Goal: Transaction & Acquisition: Purchase product/service

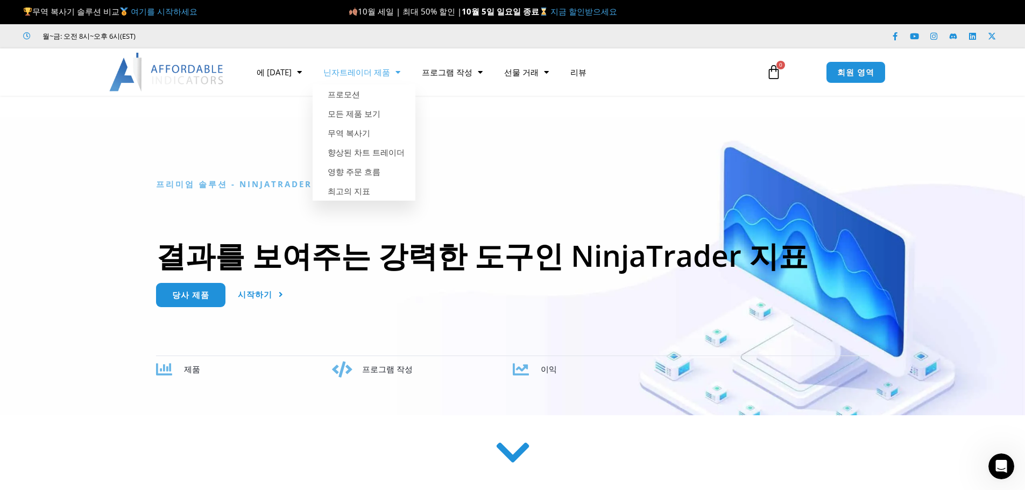
click at [344, 73] on font "닌자트레이더 제품" at bounding box center [356, 72] width 67 height 11
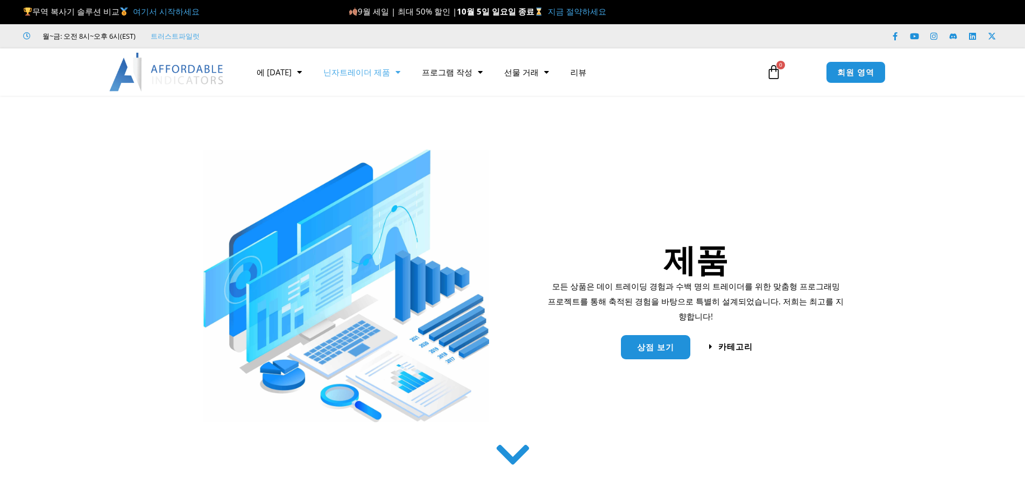
click at [390, 74] on span "메뉴" at bounding box center [395, 72] width 10 height 19
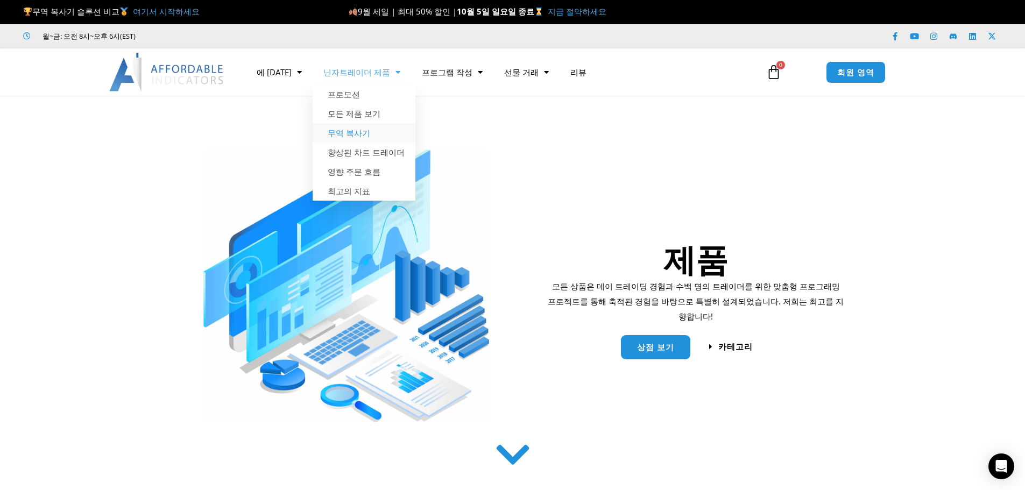
click at [335, 133] on font "무역 복사기" at bounding box center [349, 132] width 42 height 11
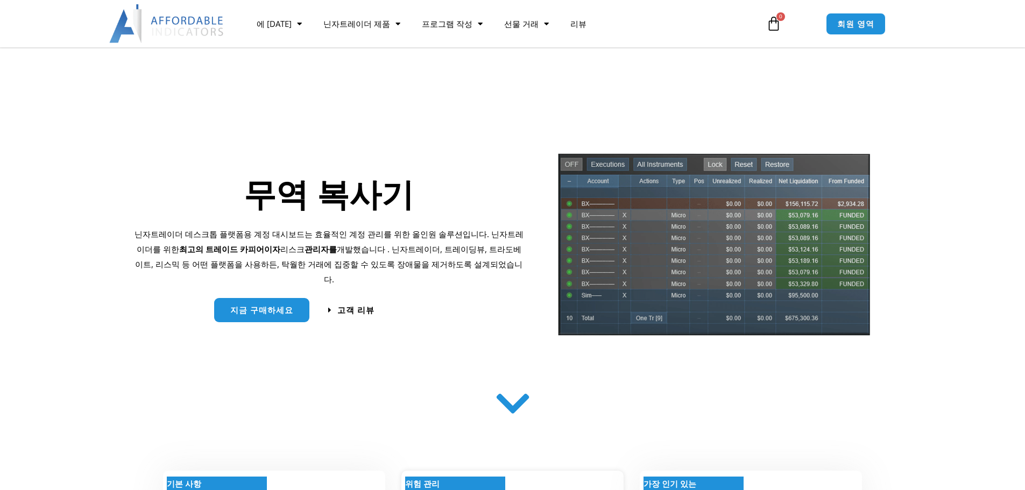
scroll to position [161, 0]
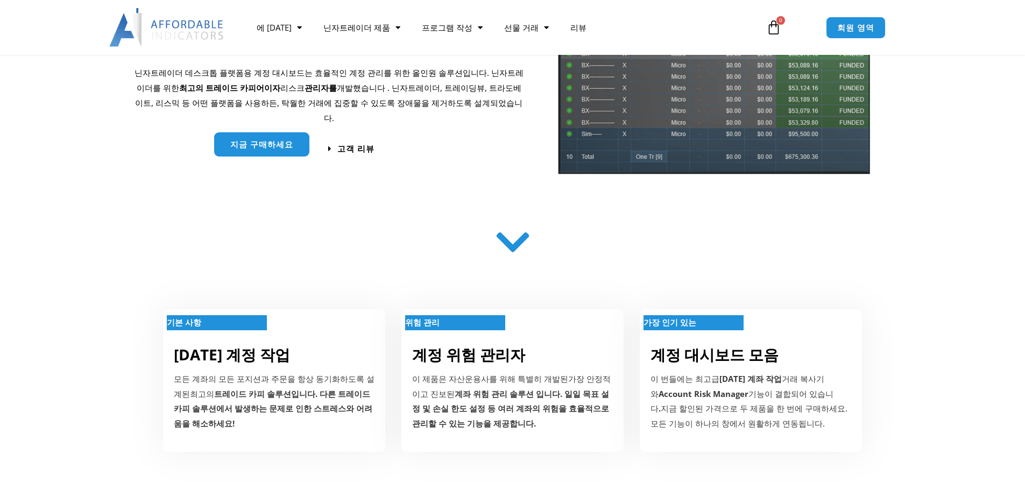
click at [261, 144] on link "지금 구매하세요" at bounding box center [261, 144] width 95 height 24
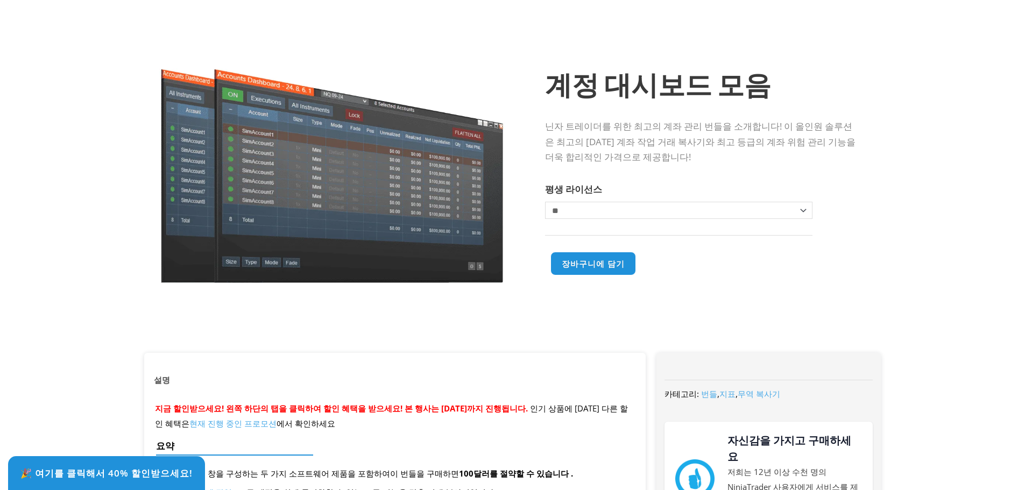
scroll to position [161, 0]
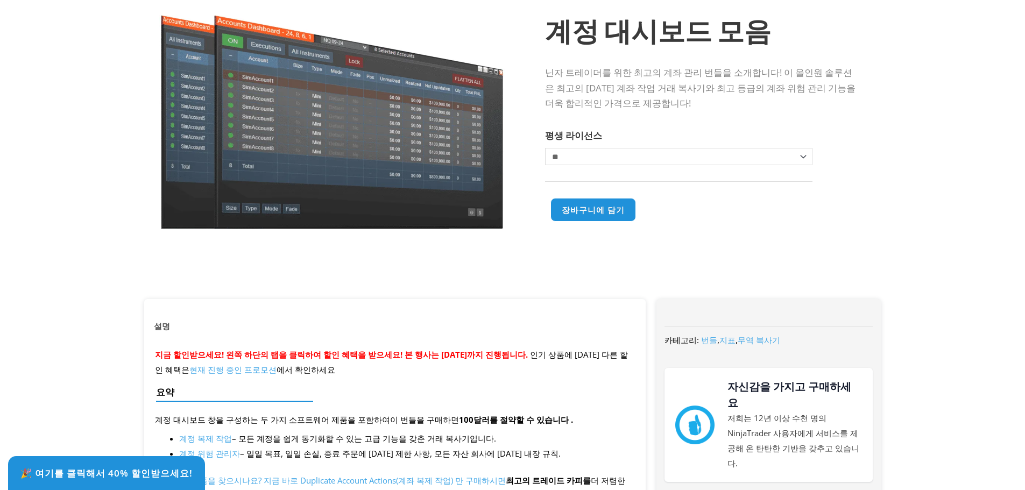
click at [643, 165] on select "********* ** **" at bounding box center [678, 156] width 267 height 17
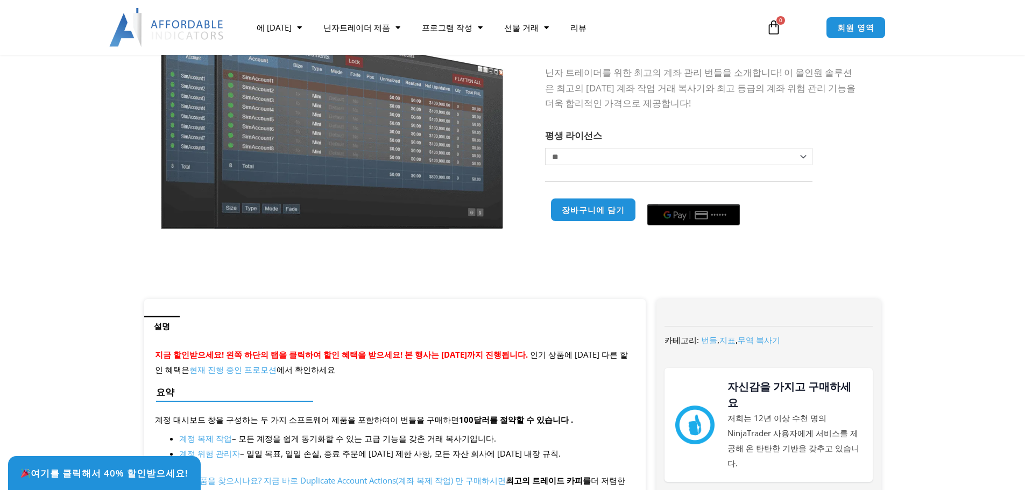
click at [545, 148] on select "********* ** **" at bounding box center [678, 156] width 267 height 17
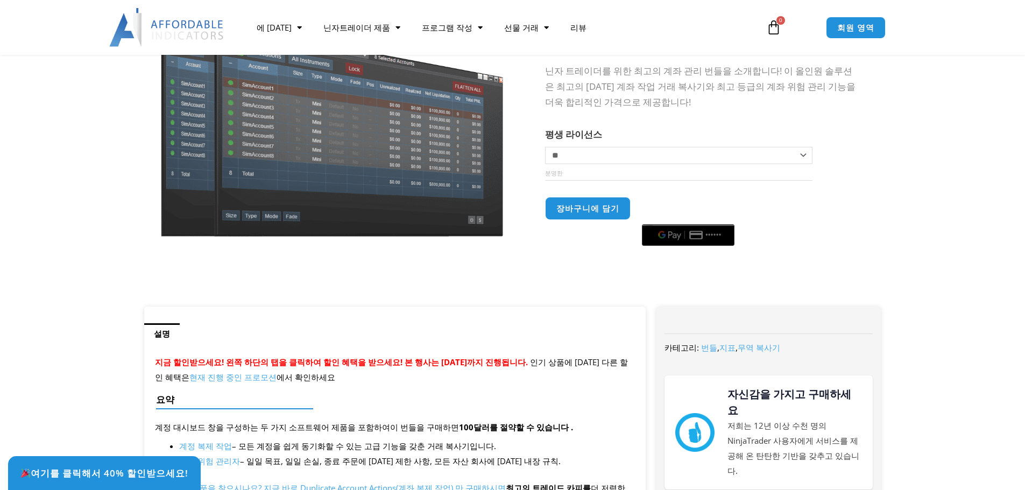
click at [904, 228] on section "판매! 계정 대시보드 모음 닌자 트레이더를 위한 최고의 계좌 관리 번들을 소개합니다! 이 올인원 솔루션은 최고의 [DATE] 계좌 작업 거래 …" at bounding box center [512, 130] width 1025 height 354
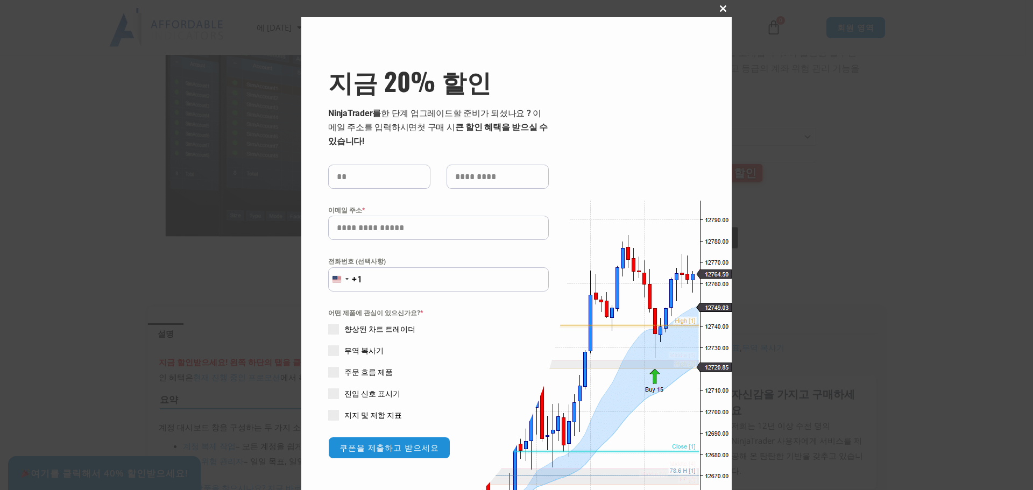
click at [719, 8] on span "지금 20% 할인 팝업" at bounding box center [722, 8] width 17 height 6
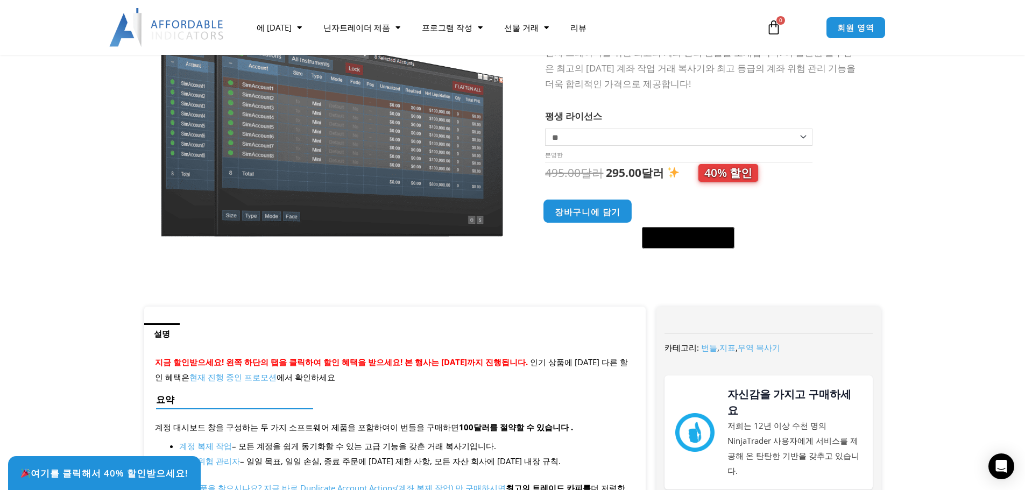
click at [592, 214] on font "장바구니에 담기" at bounding box center [588, 211] width 66 height 11
click at [590, 221] on button "장바구니에 담기" at bounding box center [587, 211] width 89 height 24
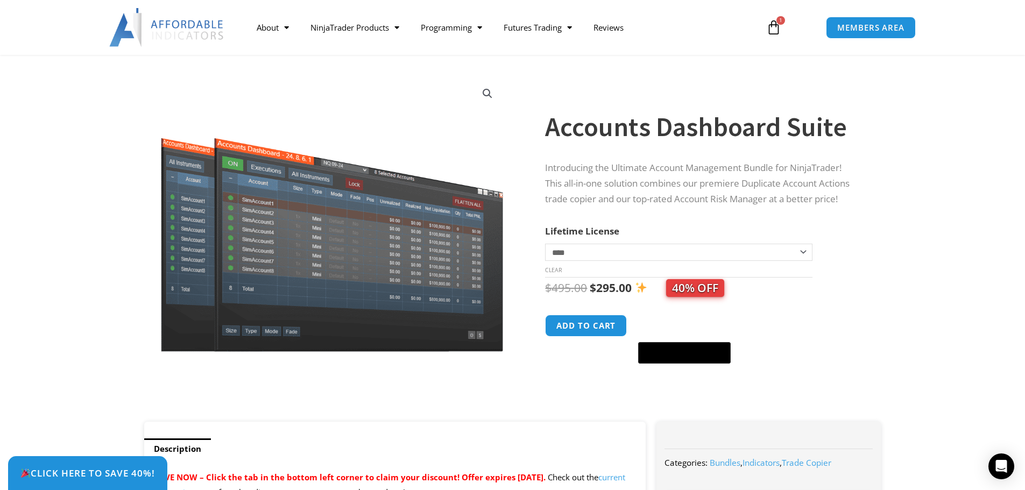
scroll to position [269, 0]
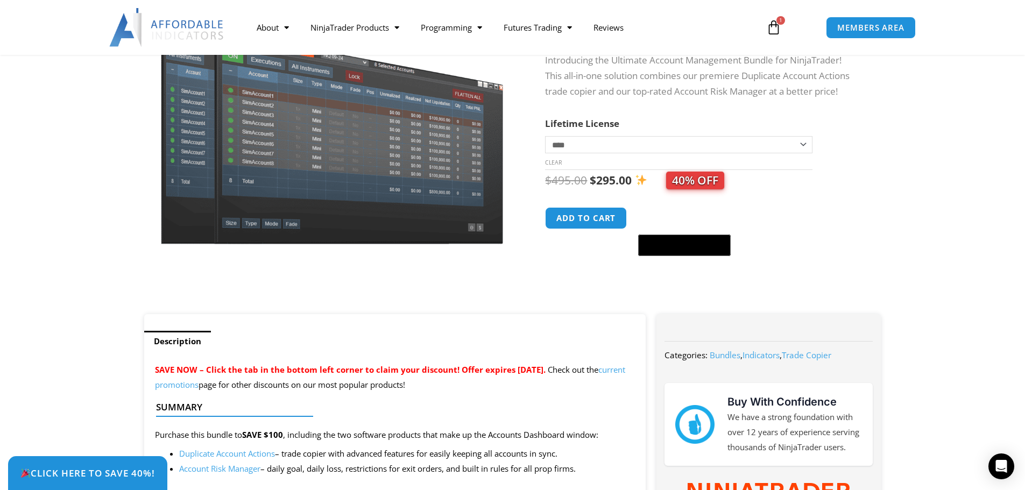
click at [781, 20] on span "1" at bounding box center [780, 20] width 9 height 9
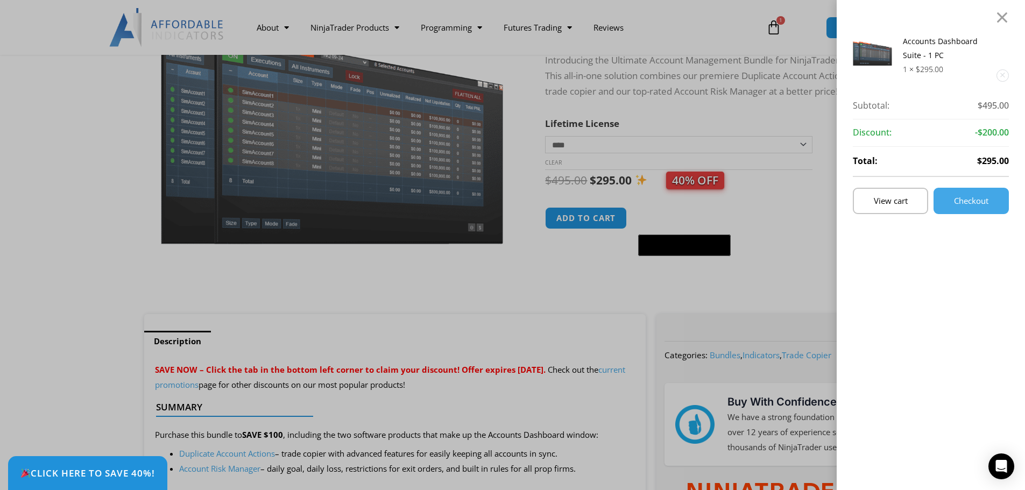
click at [999, 132] on span "-$200.00" at bounding box center [992, 133] width 34 height 16
click at [563, 286] on div "Accounts Dashboard Suite - 1 PC 1 × $ 295.00 Subtotal: $ 495.00 Subtotal: $495.…" at bounding box center [512, 245] width 1025 height 490
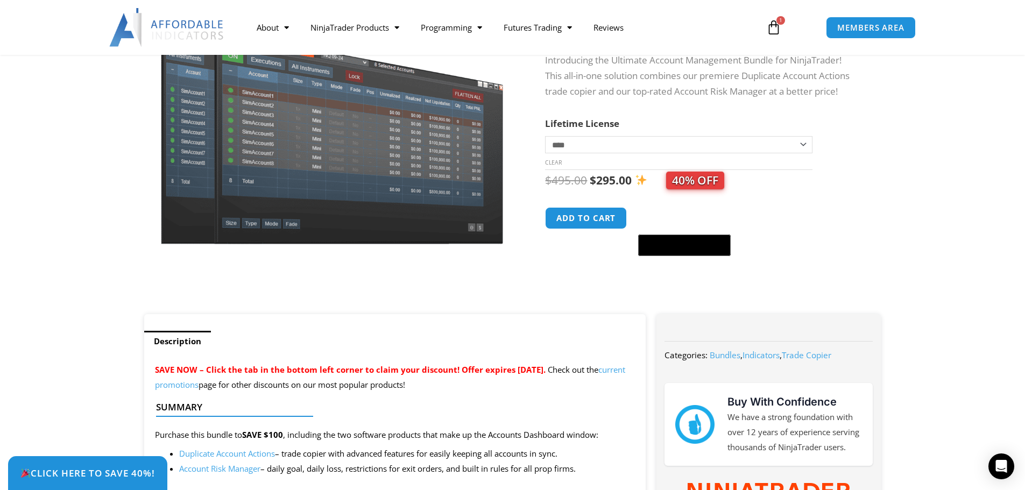
click at [784, 23] on link "$ 495.00 1 Cart" at bounding box center [773, 27] width 47 height 31
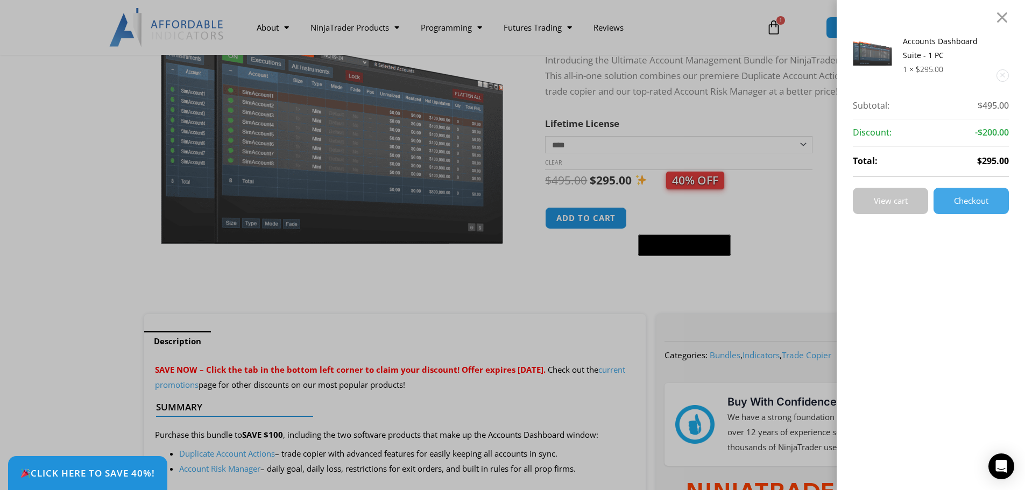
click at [900, 207] on link "View cart" at bounding box center [889, 201] width 75 height 26
click at [917, 200] on link "View cart" at bounding box center [889, 201] width 75 height 26
click at [885, 136] on strong "Discount:" at bounding box center [871, 133] width 39 height 16
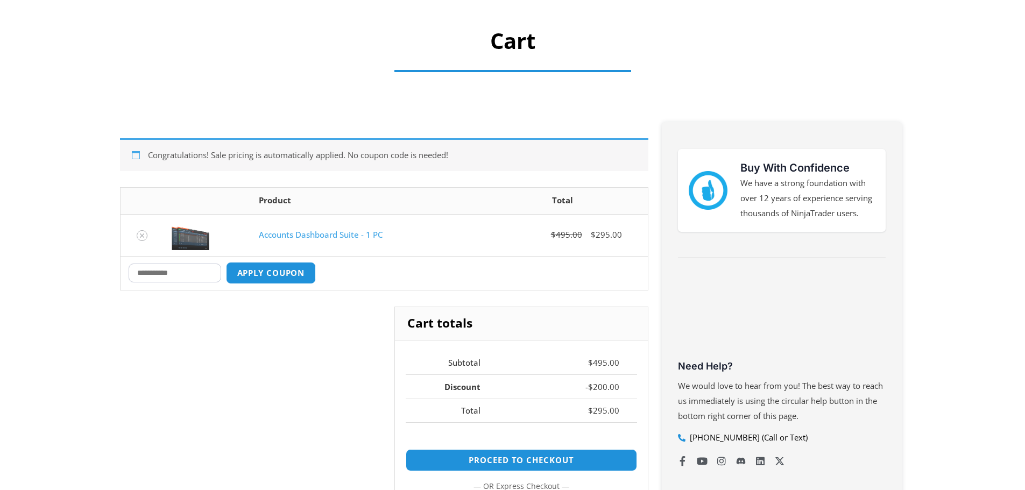
scroll to position [215, 0]
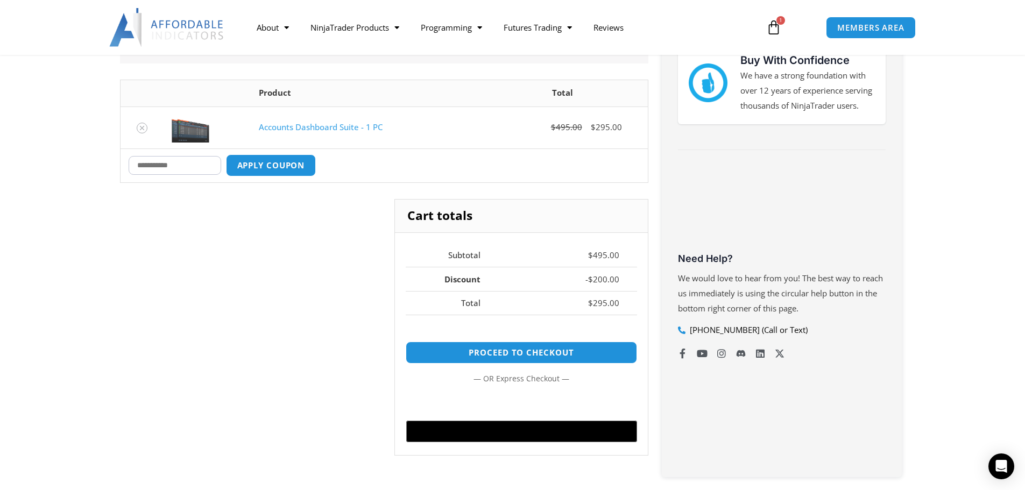
click at [193, 172] on input "Coupon:" at bounding box center [175, 165] width 93 height 19
type input "****"
click at [299, 167] on button "Apply coupon" at bounding box center [270, 165] width 95 height 23
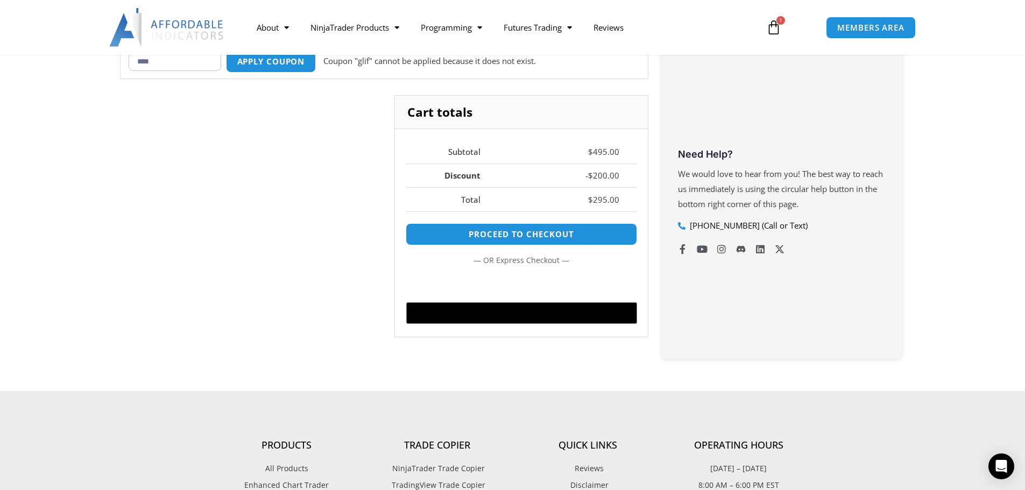
scroll to position [212, 0]
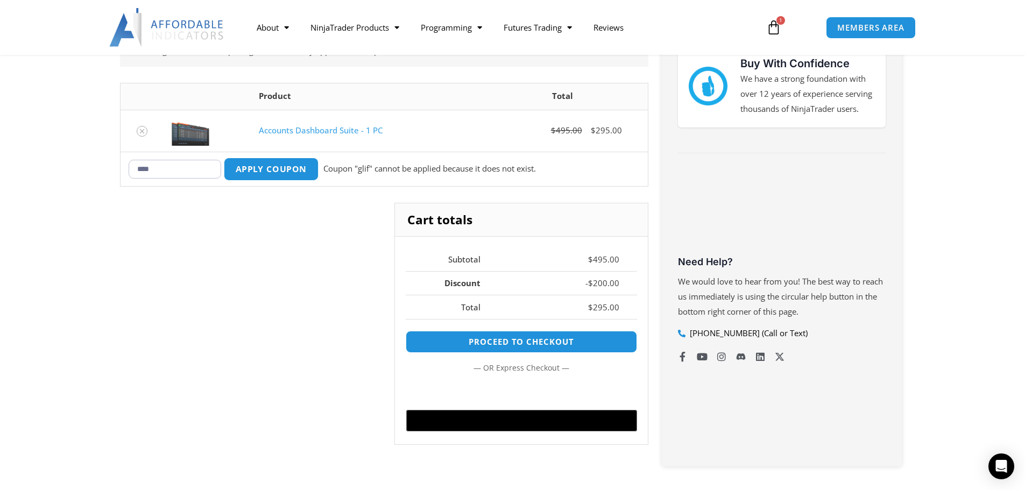
click at [288, 176] on button "Apply coupon" at bounding box center [270, 169] width 95 height 23
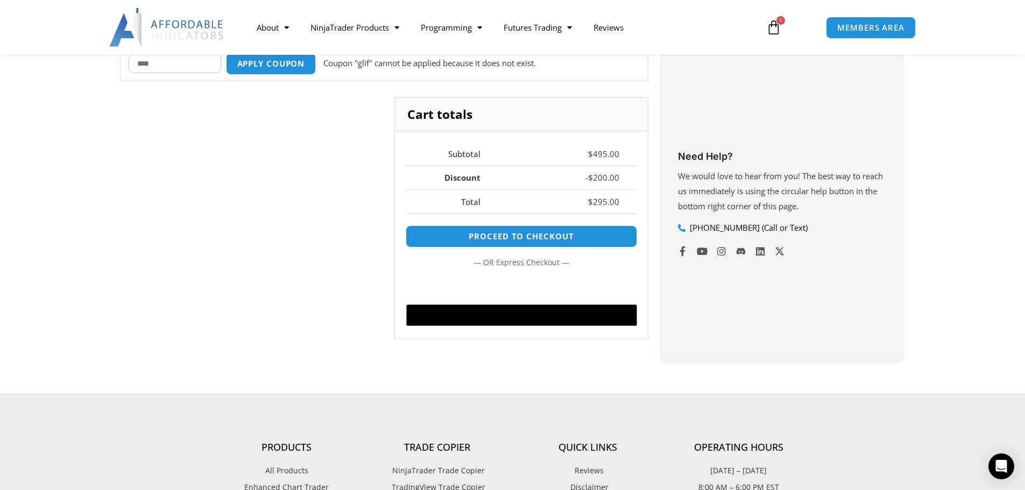
scroll to position [319, 0]
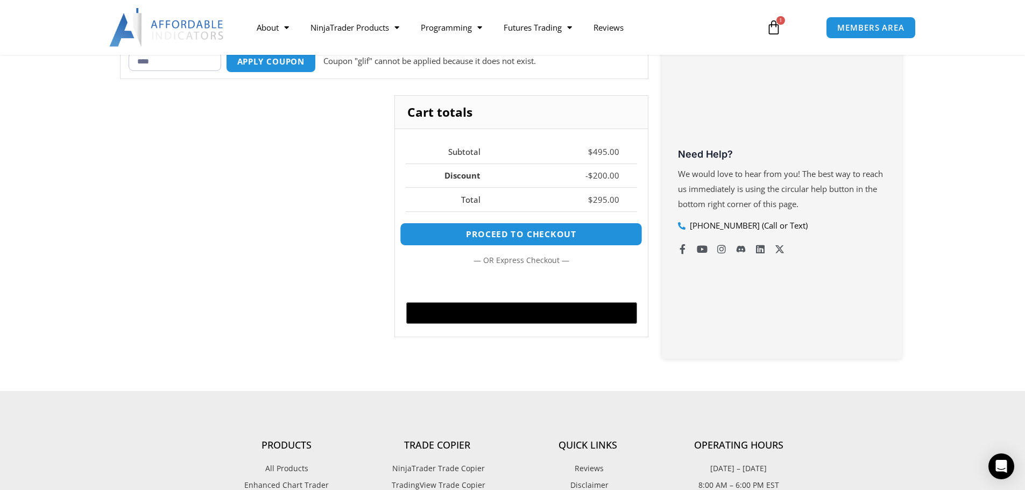
click at [527, 232] on link "Proceed to checkout" at bounding box center [521, 234] width 243 height 23
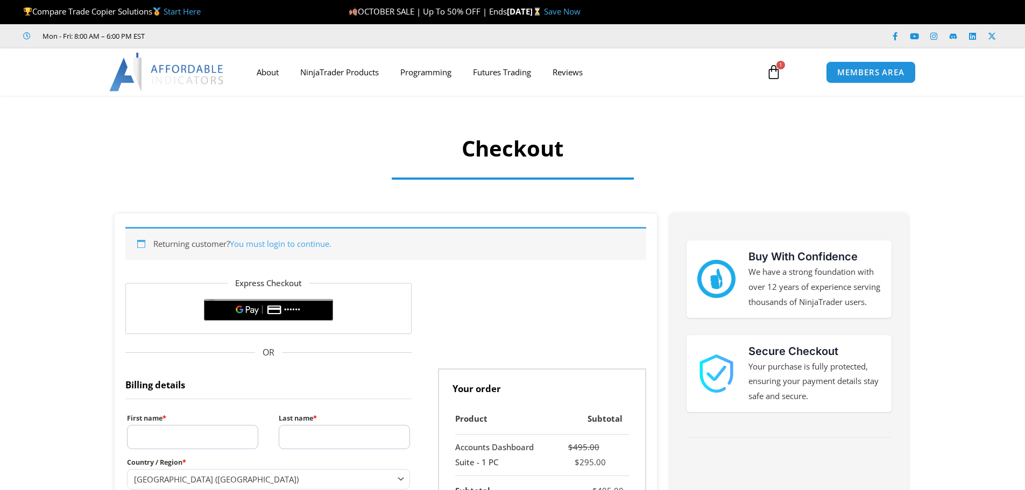
select select "**"
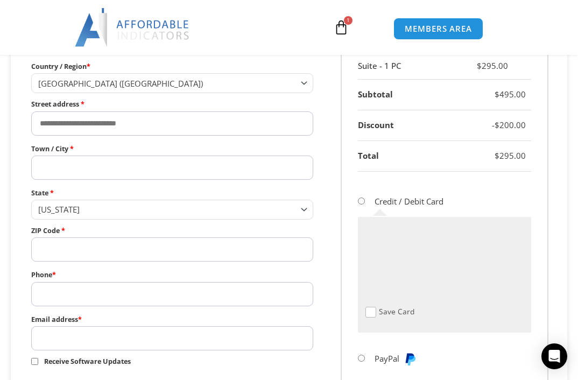
scroll to position [188, 0]
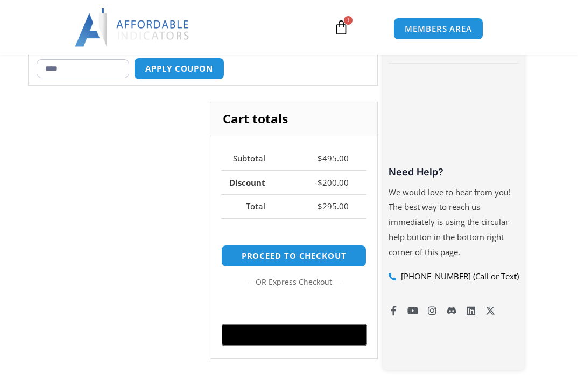
scroll to position [319, 0]
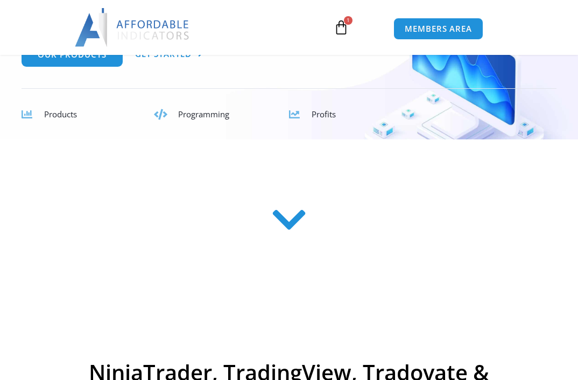
scroll to position [54, 0]
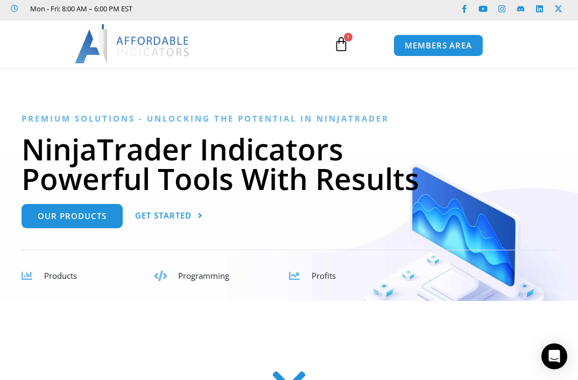
drag, startPoint x: 580, startPoint y: 1, endPoint x: 353, endPoint y: 101, distance: 247.3
click at [353, 101] on div at bounding box center [289, 192] width 578 height 217
